Goal: Task Accomplishment & Management: Manage account settings

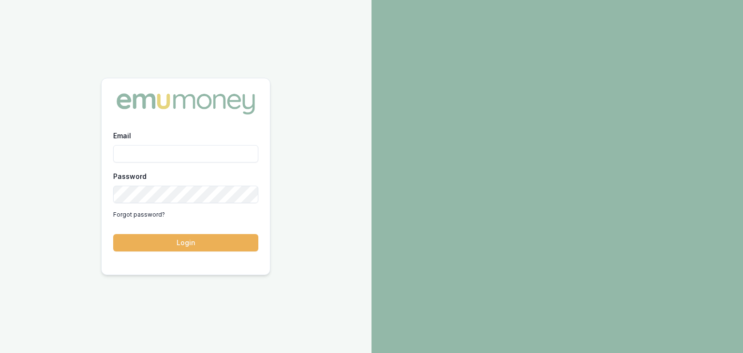
drag, startPoint x: 0, startPoint y: 0, endPoint x: 126, endPoint y: 153, distance: 198.0
click at [126, 153] on input "Email" at bounding box center [185, 153] width 145 height 17
type input "baron.ketterman@emumoney.com.au"
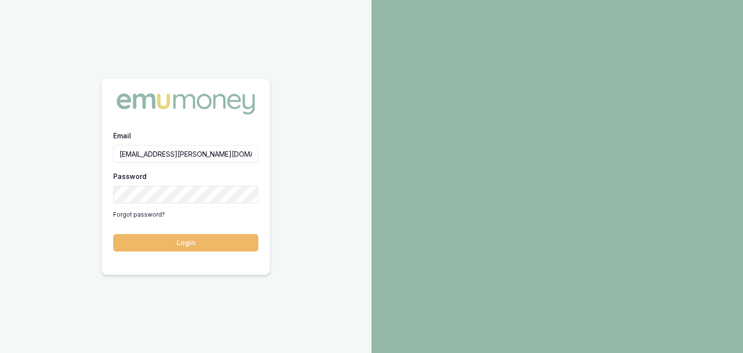
click at [198, 246] on button "Login" at bounding box center [185, 242] width 145 height 17
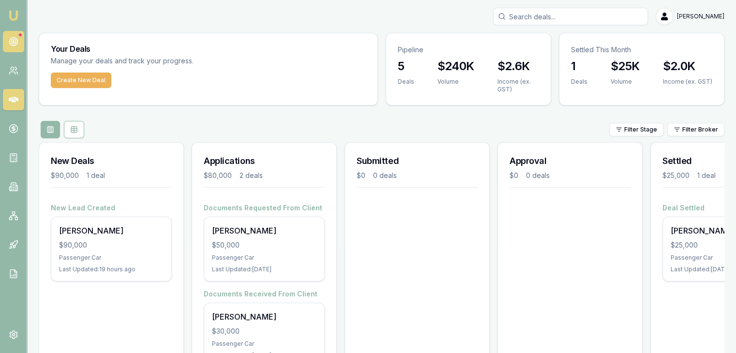
click at [13, 39] on circle at bounding box center [13, 41] width 5 height 5
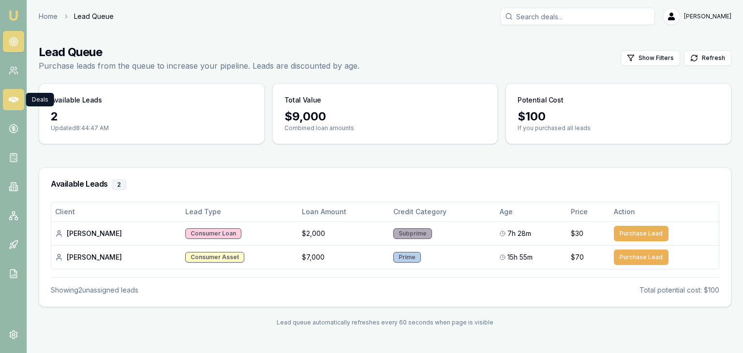
click at [12, 105] on link at bounding box center [13, 99] width 21 height 21
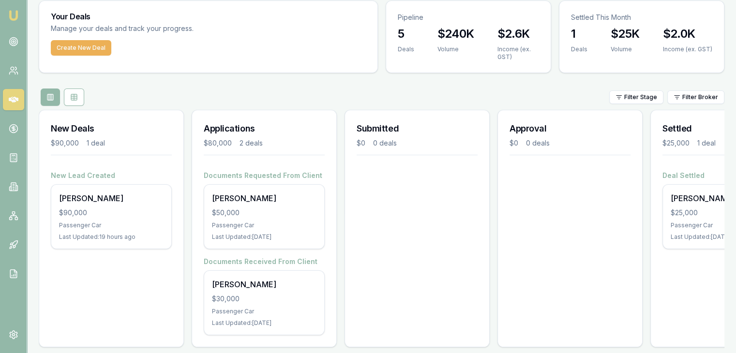
scroll to position [48, 0]
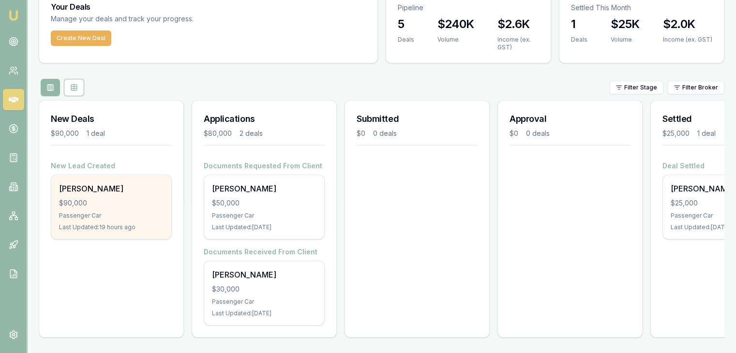
click at [104, 212] on div "Passenger Car" at bounding box center [111, 216] width 105 height 8
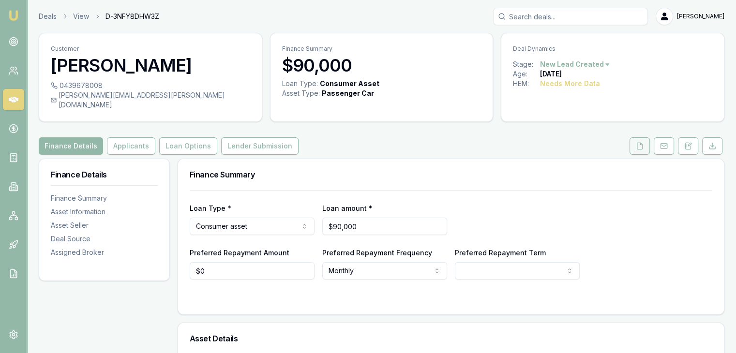
click at [636, 142] on icon at bounding box center [640, 146] width 8 height 8
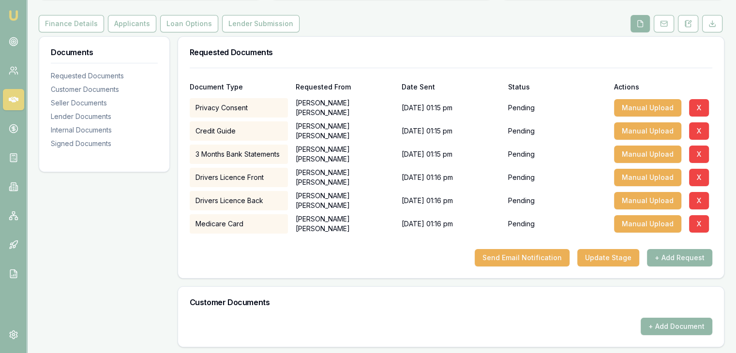
scroll to position [194, 0]
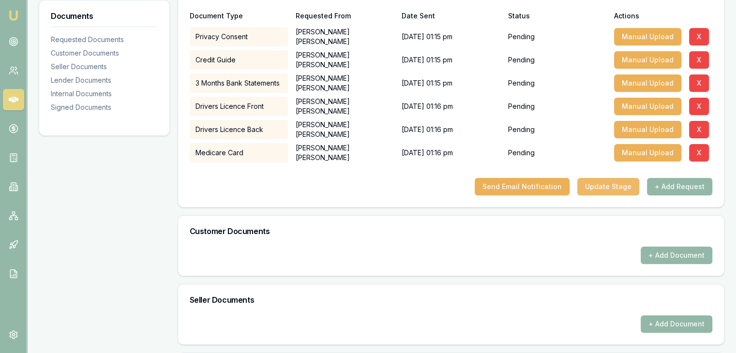
click at [616, 178] on button "Update Stage" at bounding box center [608, 186] width 62 height 17
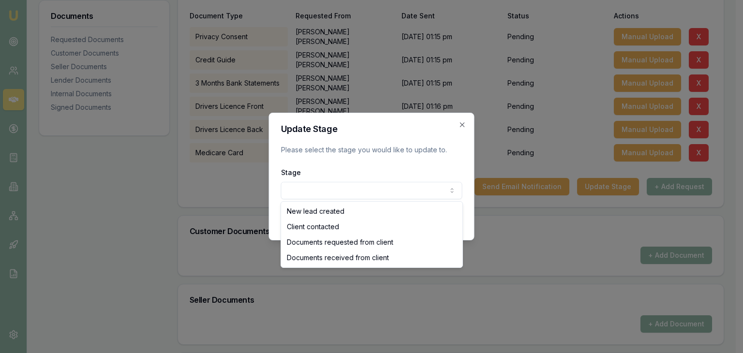
select select "DOCUMENTS_REQUESTED_FROM_CLIENT"
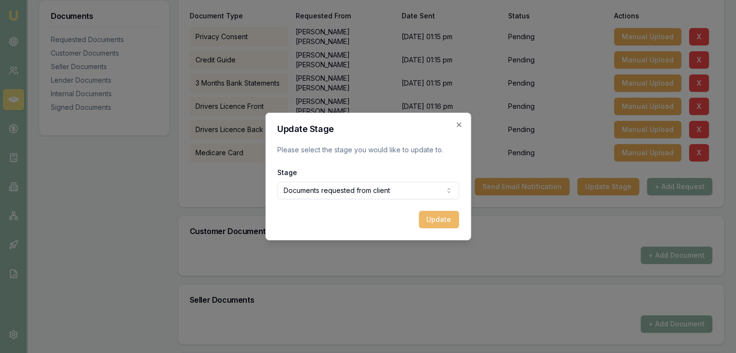
click at [445, 217] on button "Update" at bounding box center [439, 219] width 40 height 17
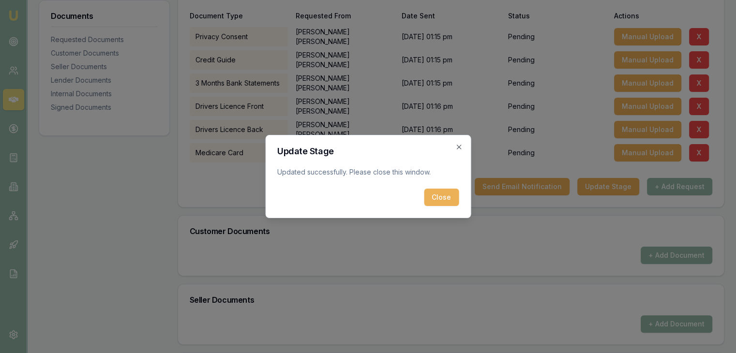
click at [430, 198] on button "Close" at bounding box center [441, 197] width 35 height 17
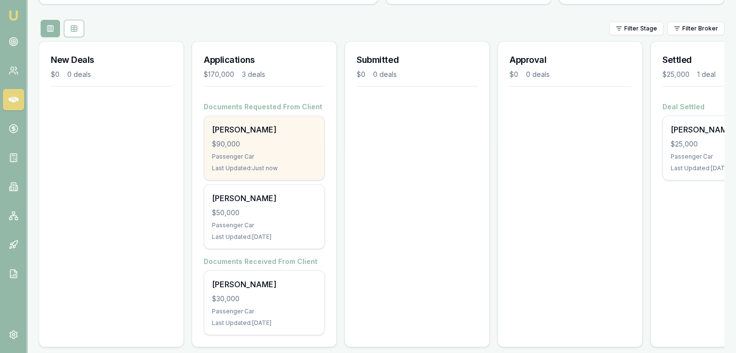
scroll to position [117, 0]
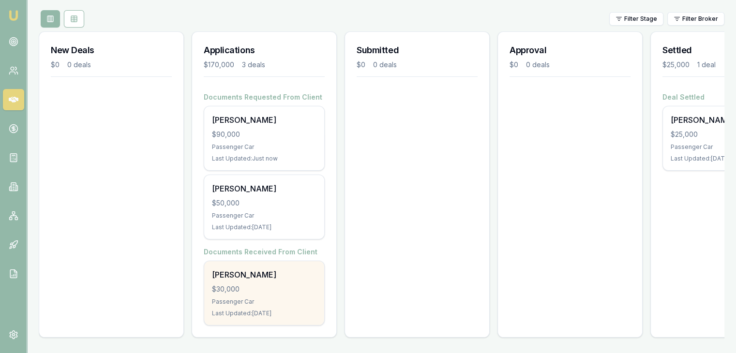
click at [258, 275] on div "Kyanne Nean $30,000 Passenger Car Last Updated: 2 days ago" at bounding box center [264, 293] width 120 height 64
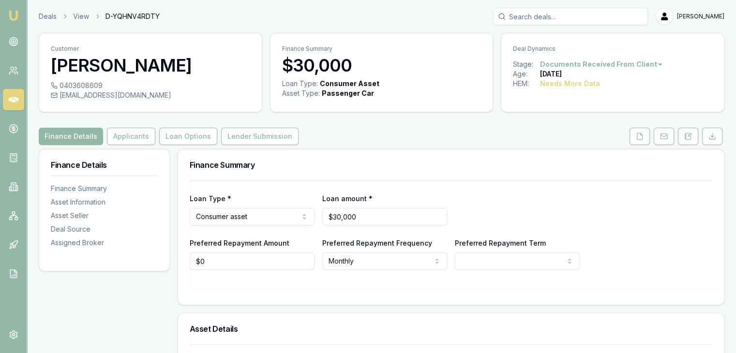
scroll to position [97, 0]
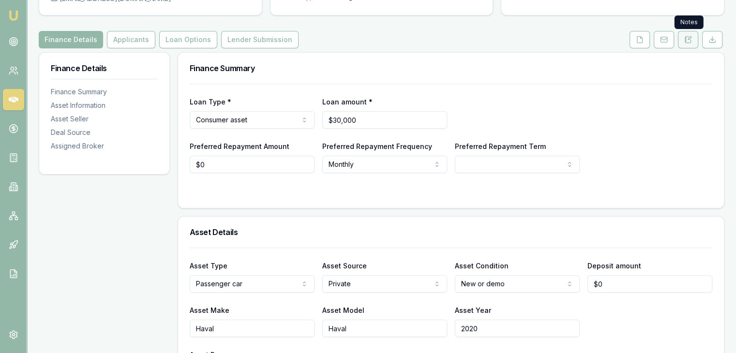
click at [689, 41] on icon at bounding box center [688, 40] width 8 height 8
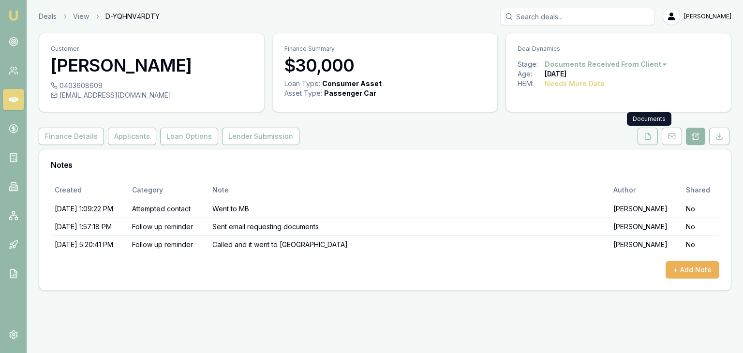
click at [648, 136] on icon at bounding box center [648, 137] width 8 height 8
